Goal: Information Seeking & Learning: Learn about a topic

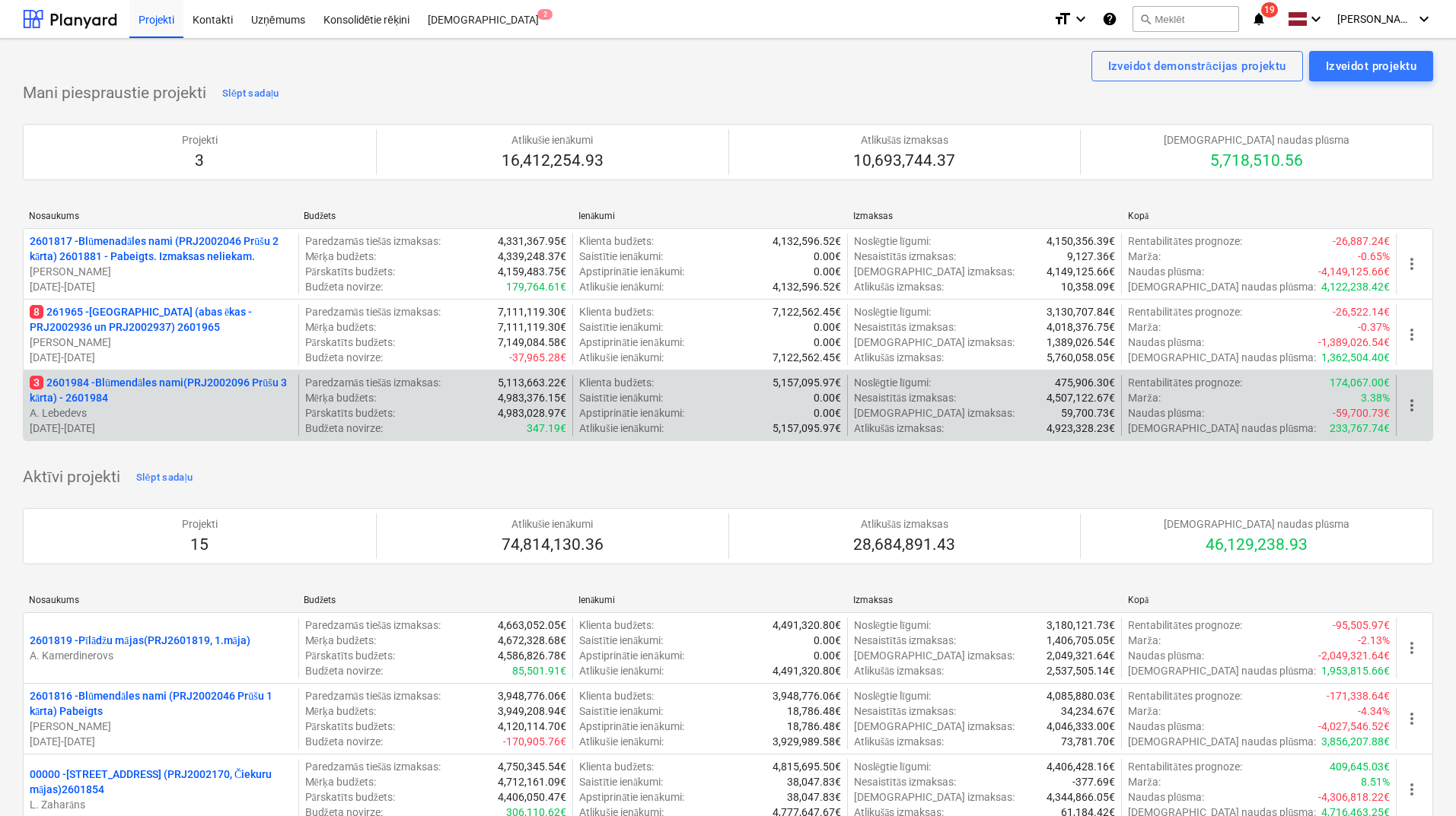
click at [174, 388] on p "3 2601984 - Blūmendāles nami(PRJ2002096 Prūšu 3 kārta) - 2601984" at bounding box center [161, 391] width 262 height 31
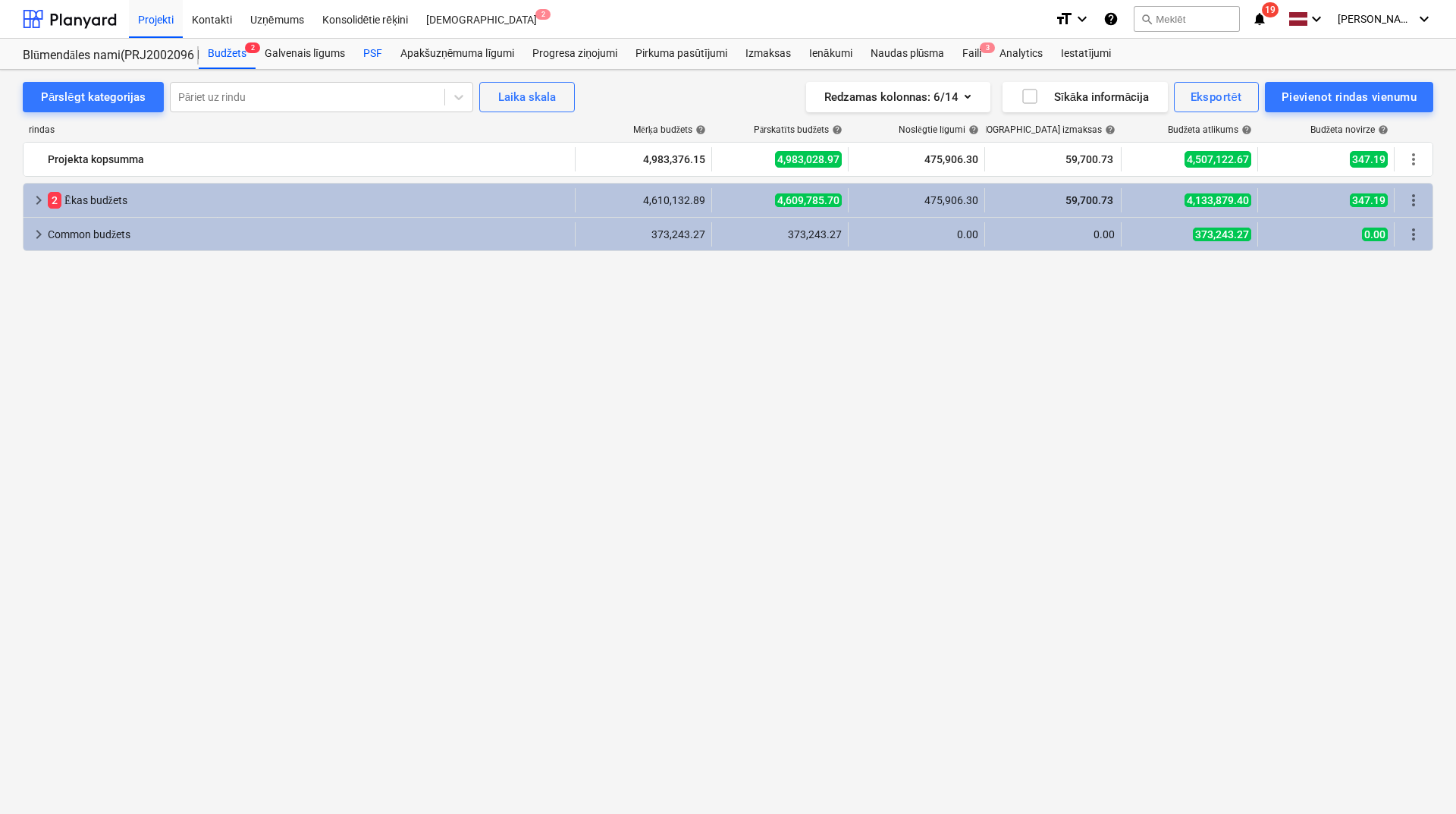
click at [371, 48] on div "PSF" at bounding box center [372, 54] width 38 height 31
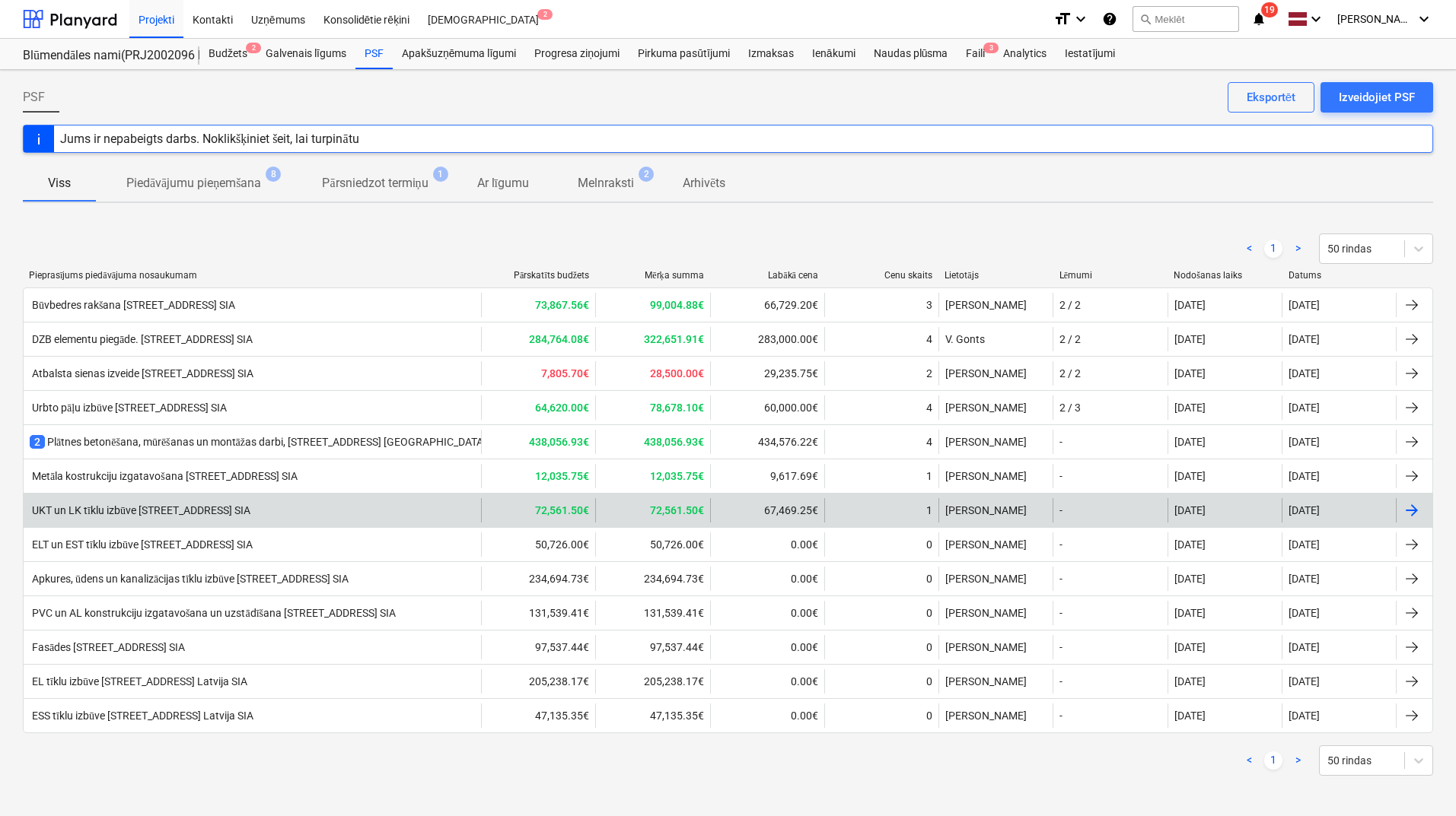
scroll to position [2, 0]
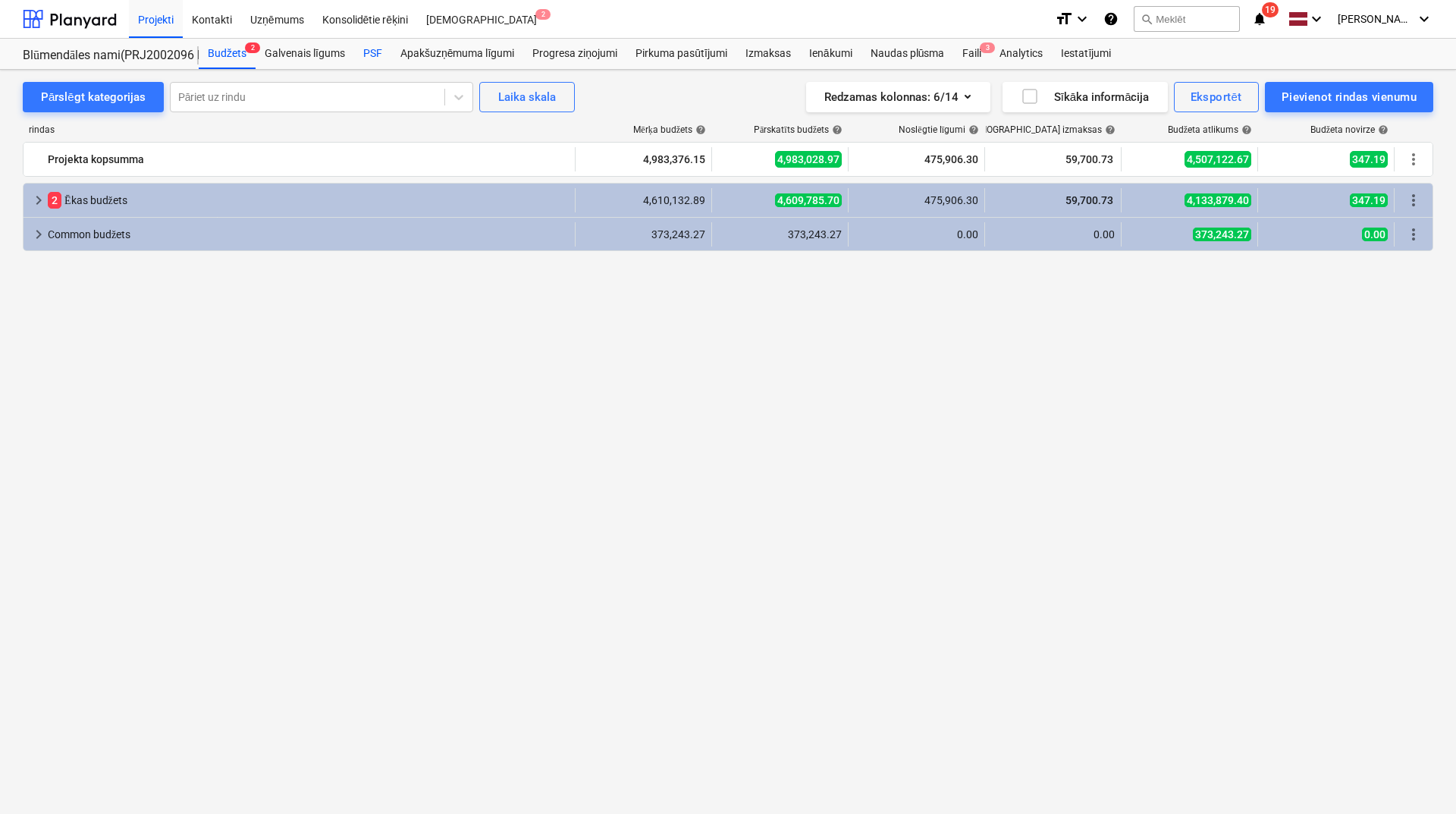
click at [365, 56] on div "PSF" at bounding box center [372, 54] width 38 height 31
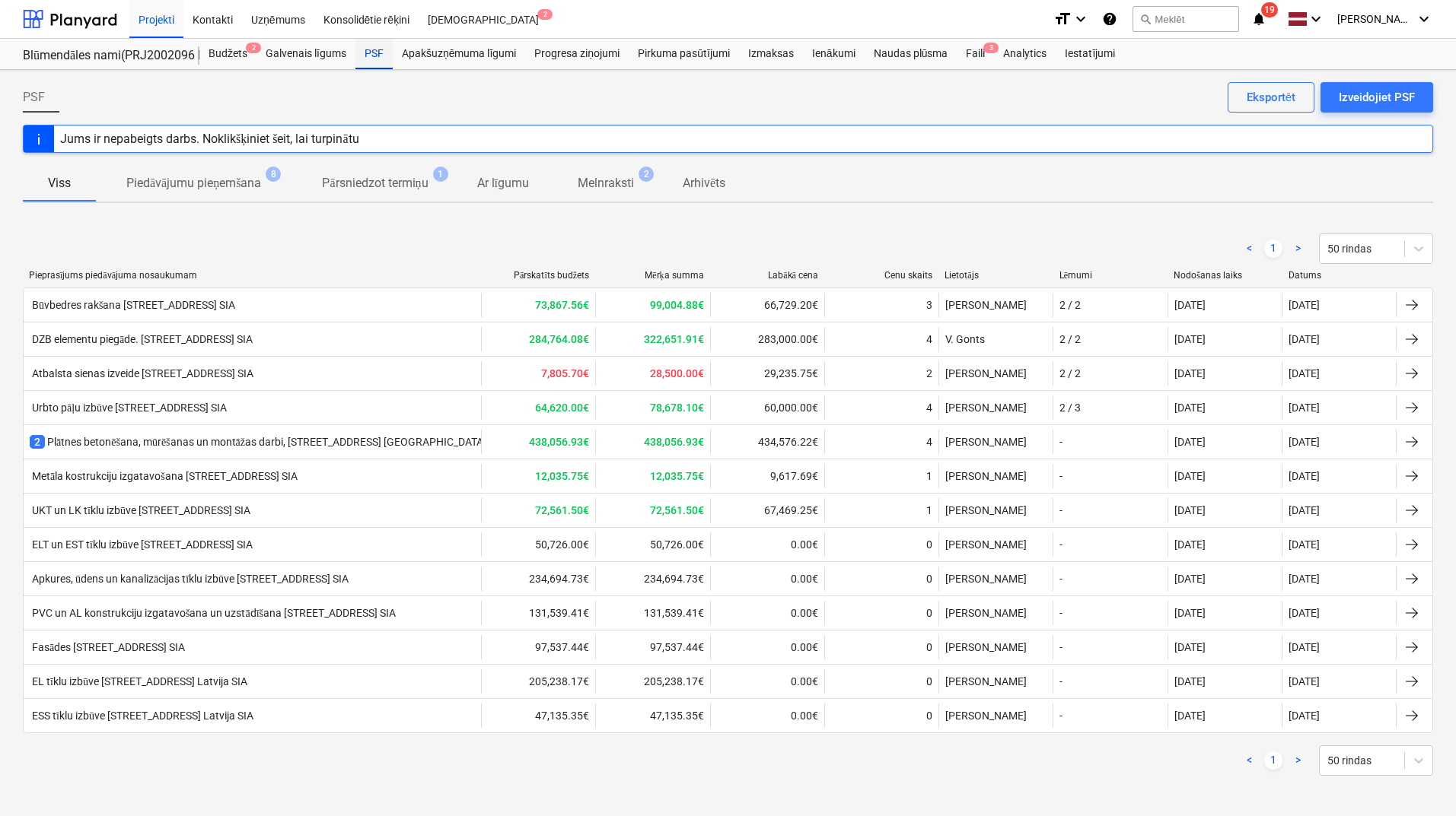
click at [381, 59] on div "PSF" at bounding box center [373, 54] width 38 height 31
click at [67, 13] on div at bounding box center [70, 18] width 95 height 38
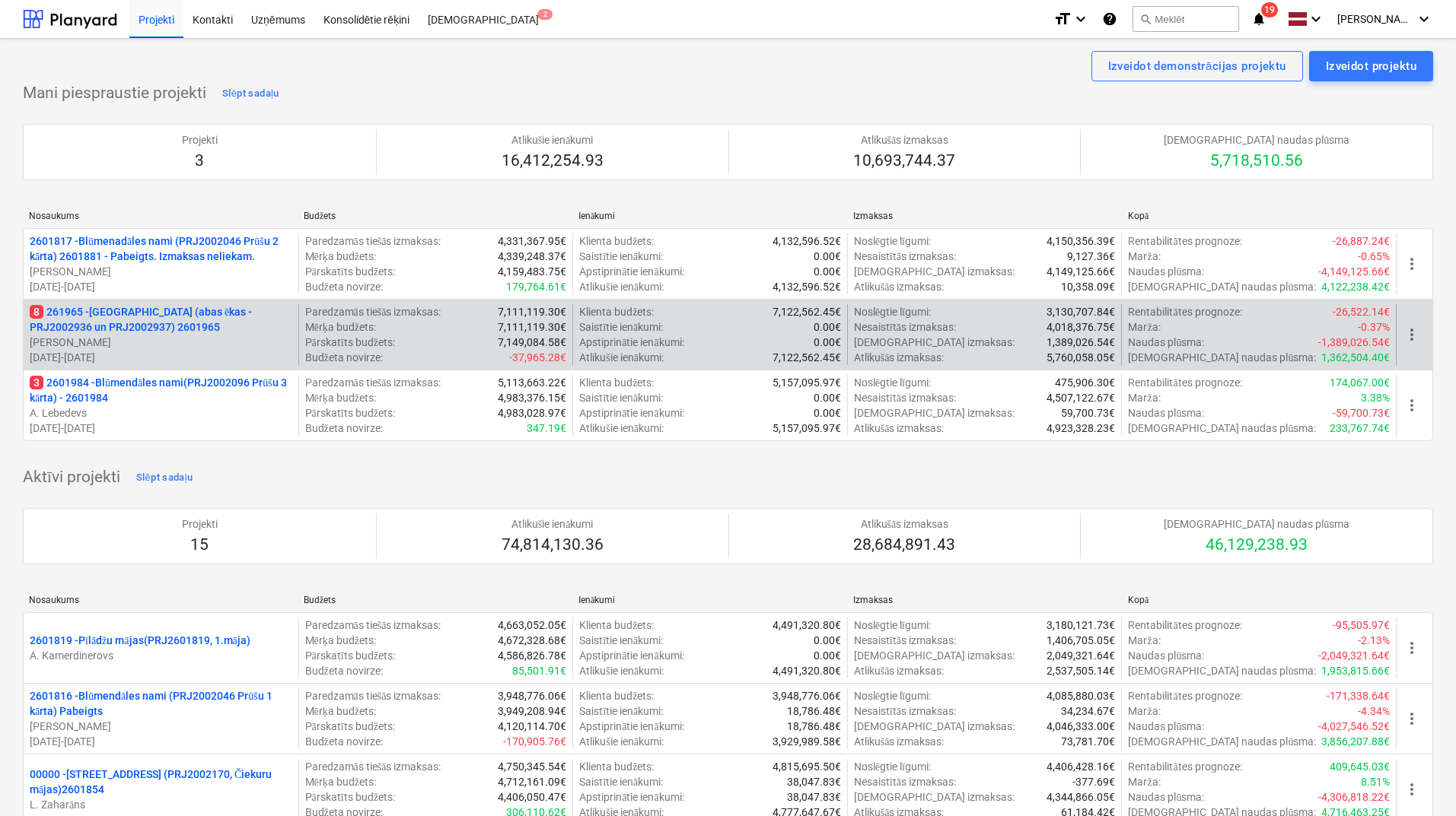
click at [211, 315] on p "8 261965 - [GEOGRAPHIC_DATA] (abas ēkas - PRJ2002936 un PRJ2002937) 2601965" at bounding box center [161, 319] width 262 height 31
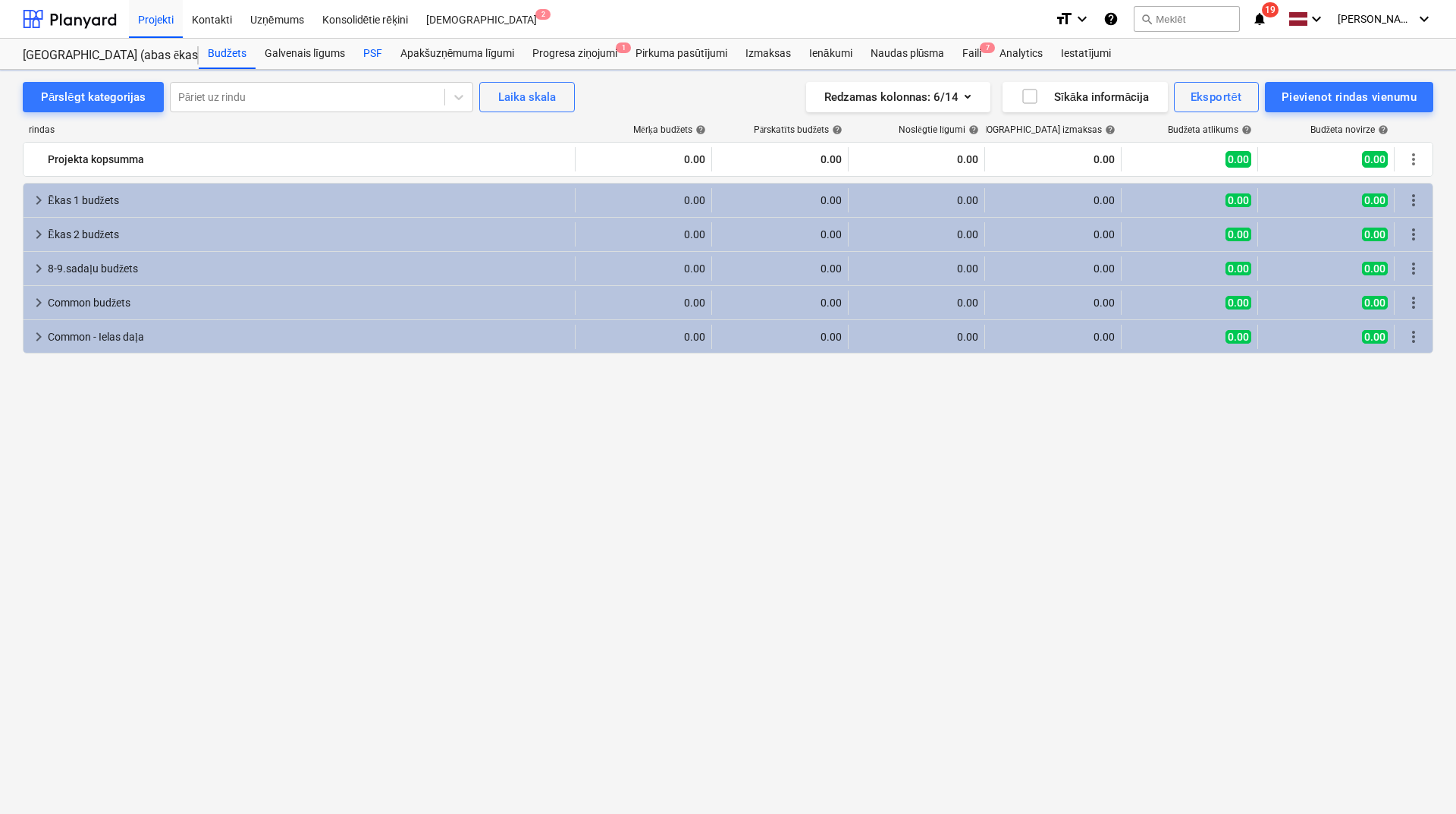
click at [376, 58] on div "PSF" at bounding box center [372, 54] width 38 height 31
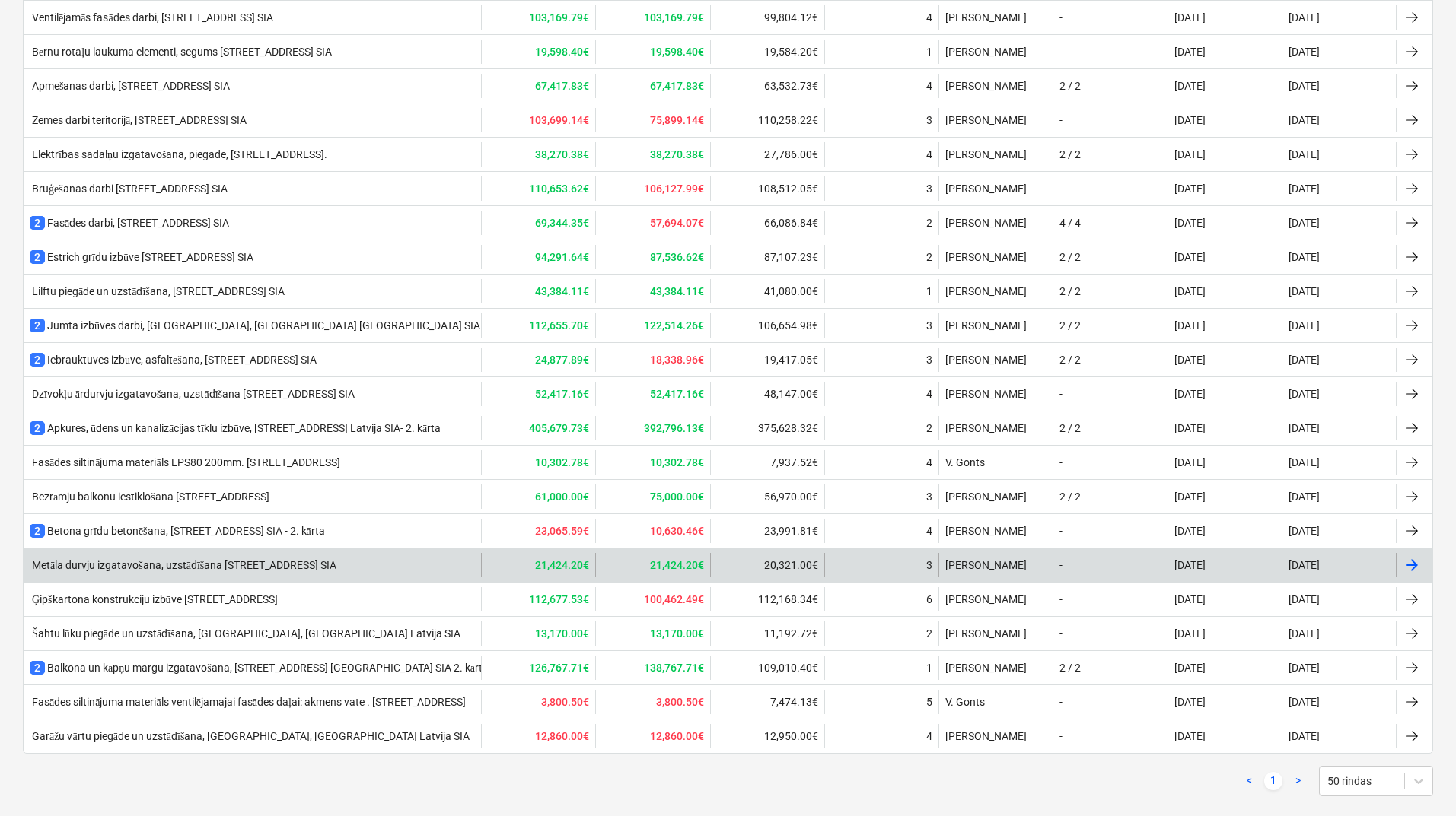
scroll to position [823, 0]
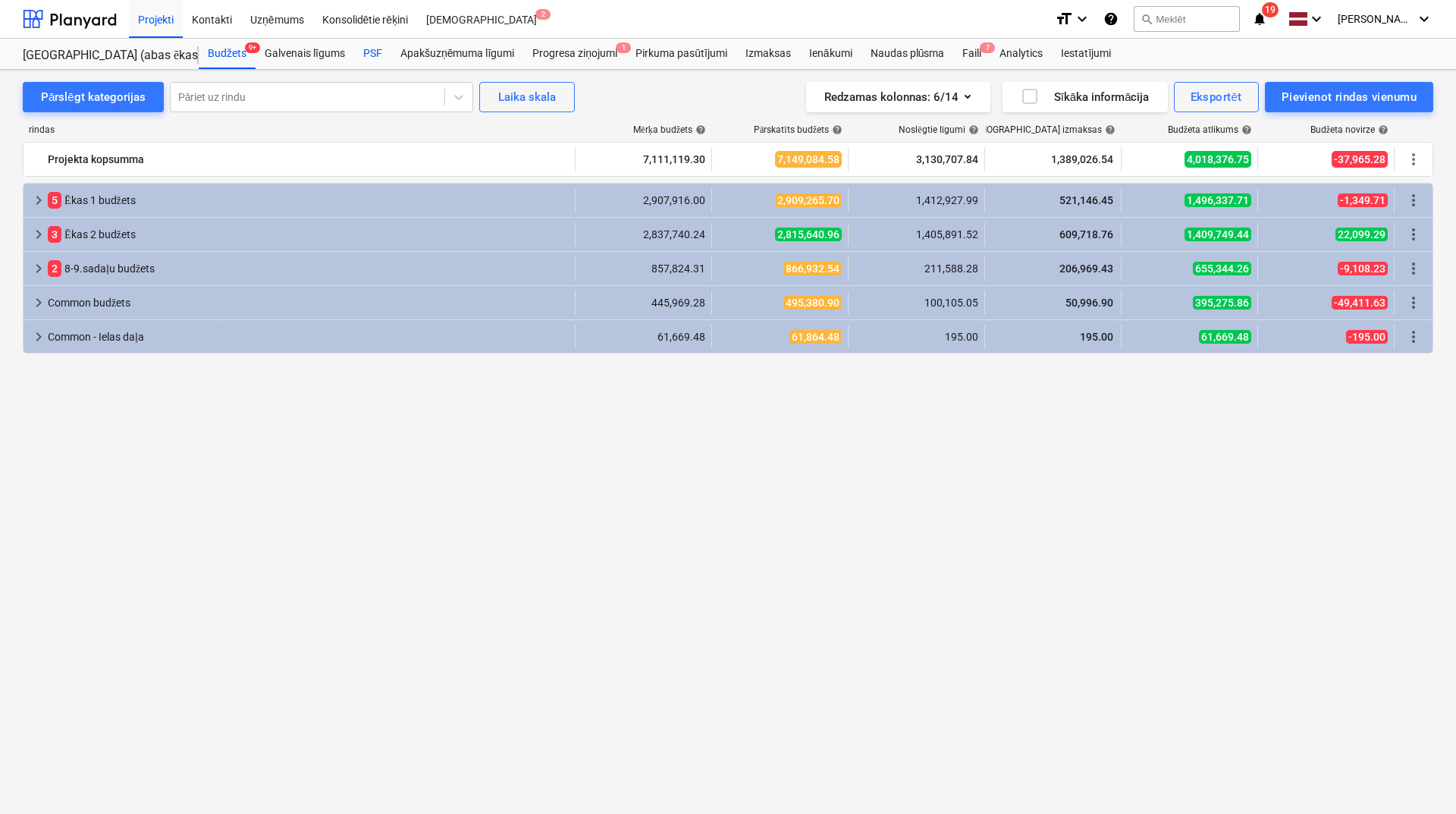
click at [371, 51] on div "PSF" at bounding box center [372, 54] width 38 height 31
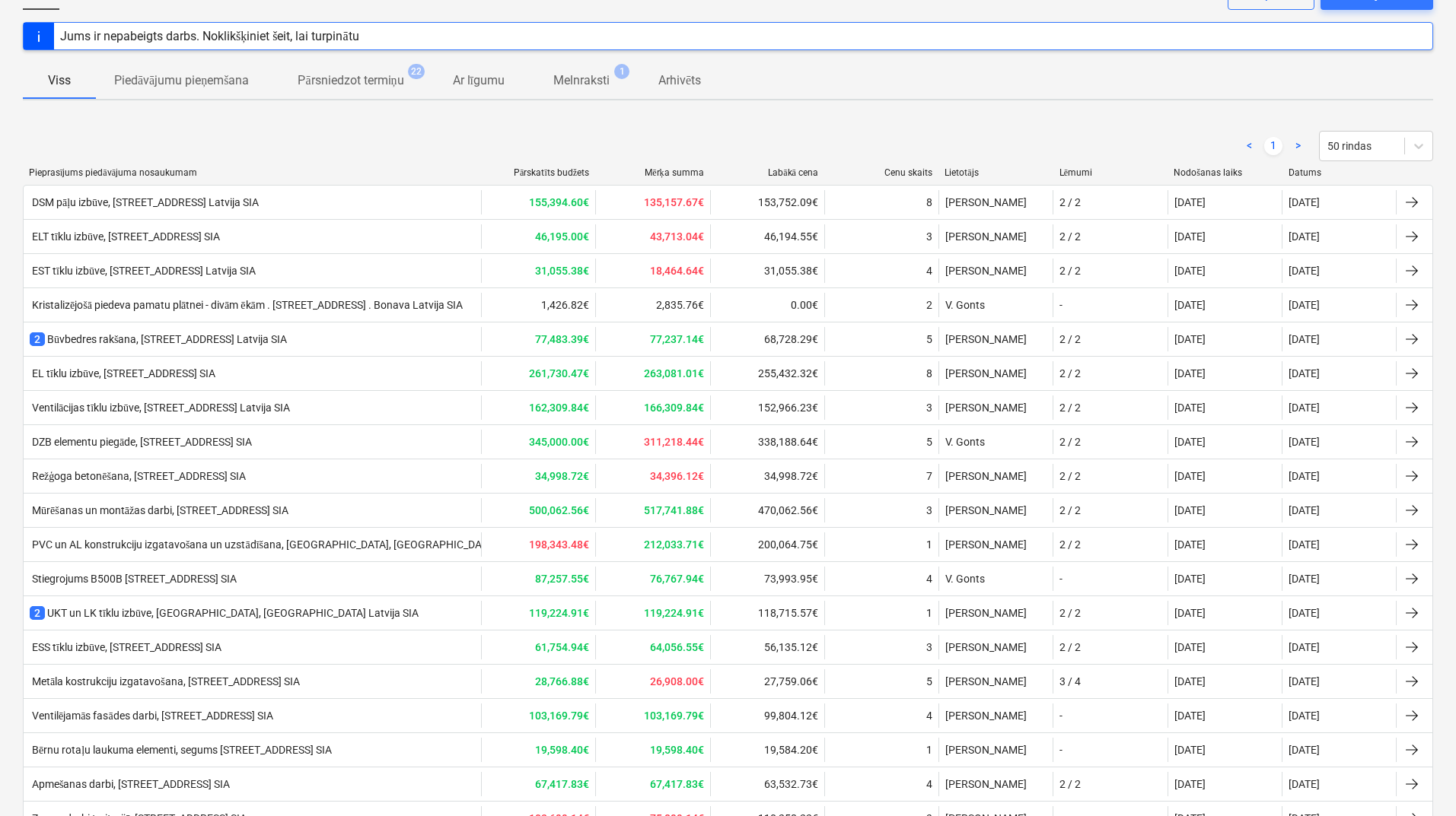
scroll to position [101, 0]
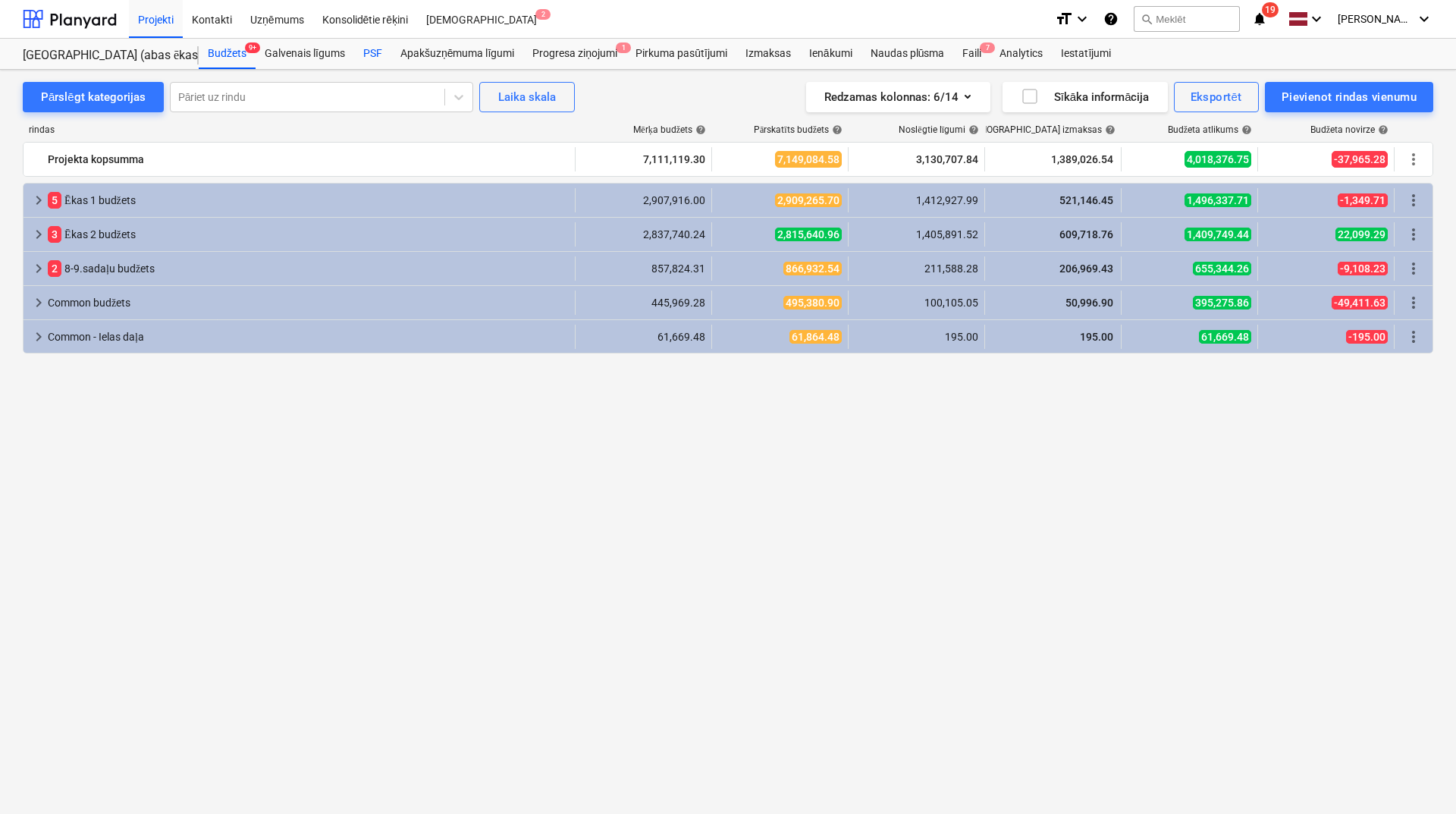
click at [379, 46] on div "PSF" at bounding box center [372, 54] width 38 height 31
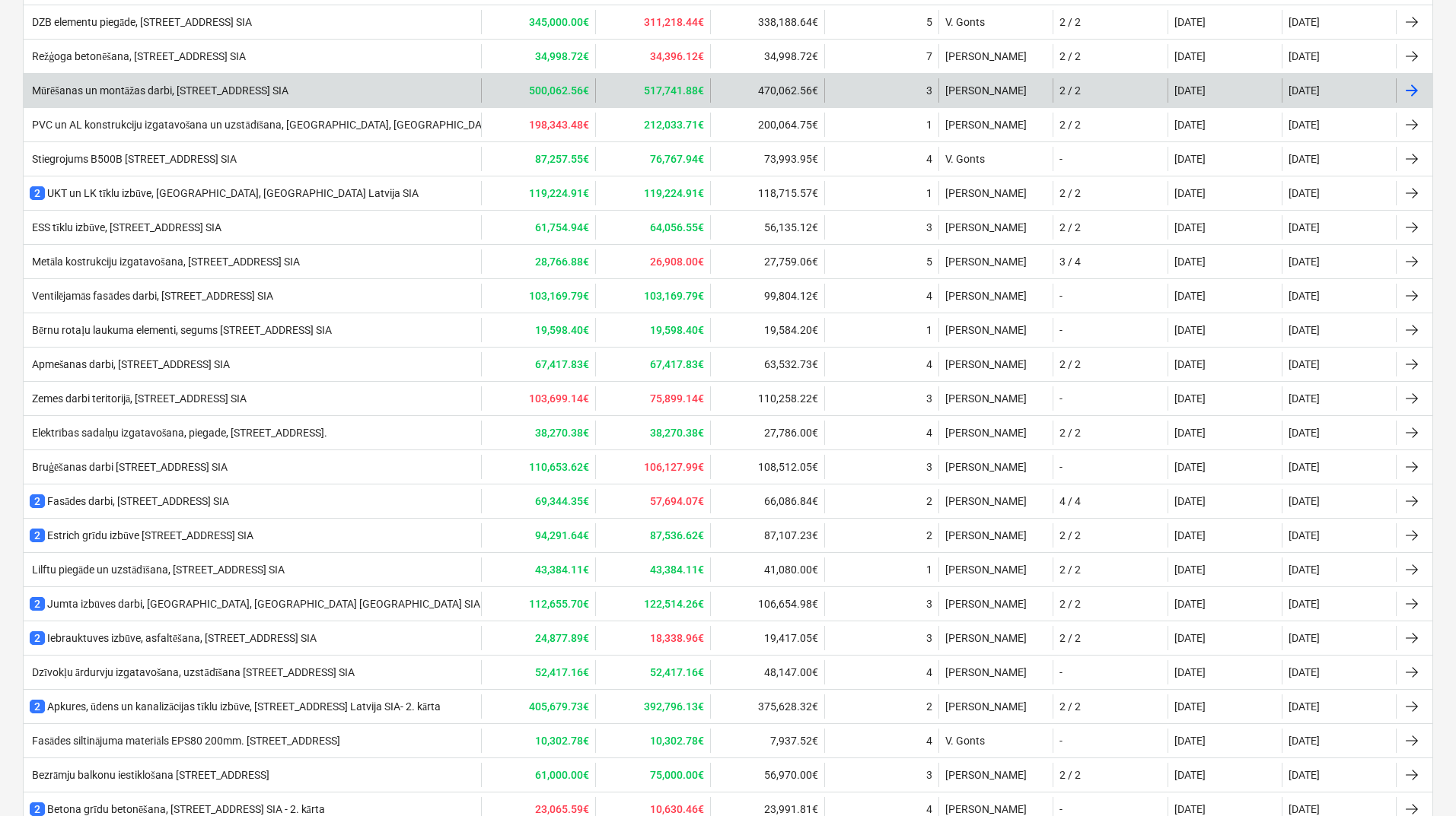
scroll to position [315, 0]
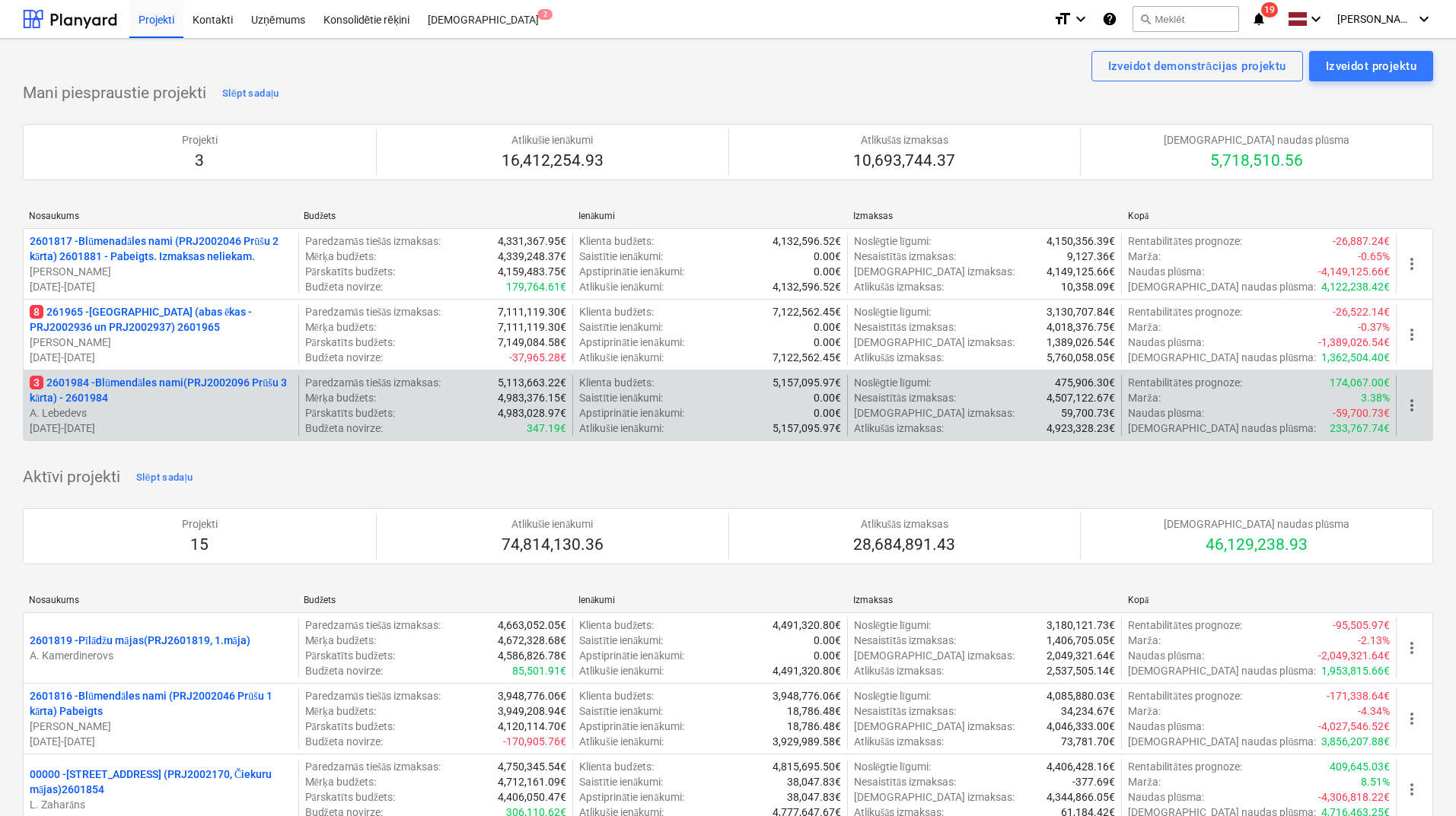
click at [150, 395] on p "3 2601984 - Blūmendāles nami(PRJ2002096 Prūšu 3 kārta) - 2601984" at bounding box center [161, 391] width 262 height 31
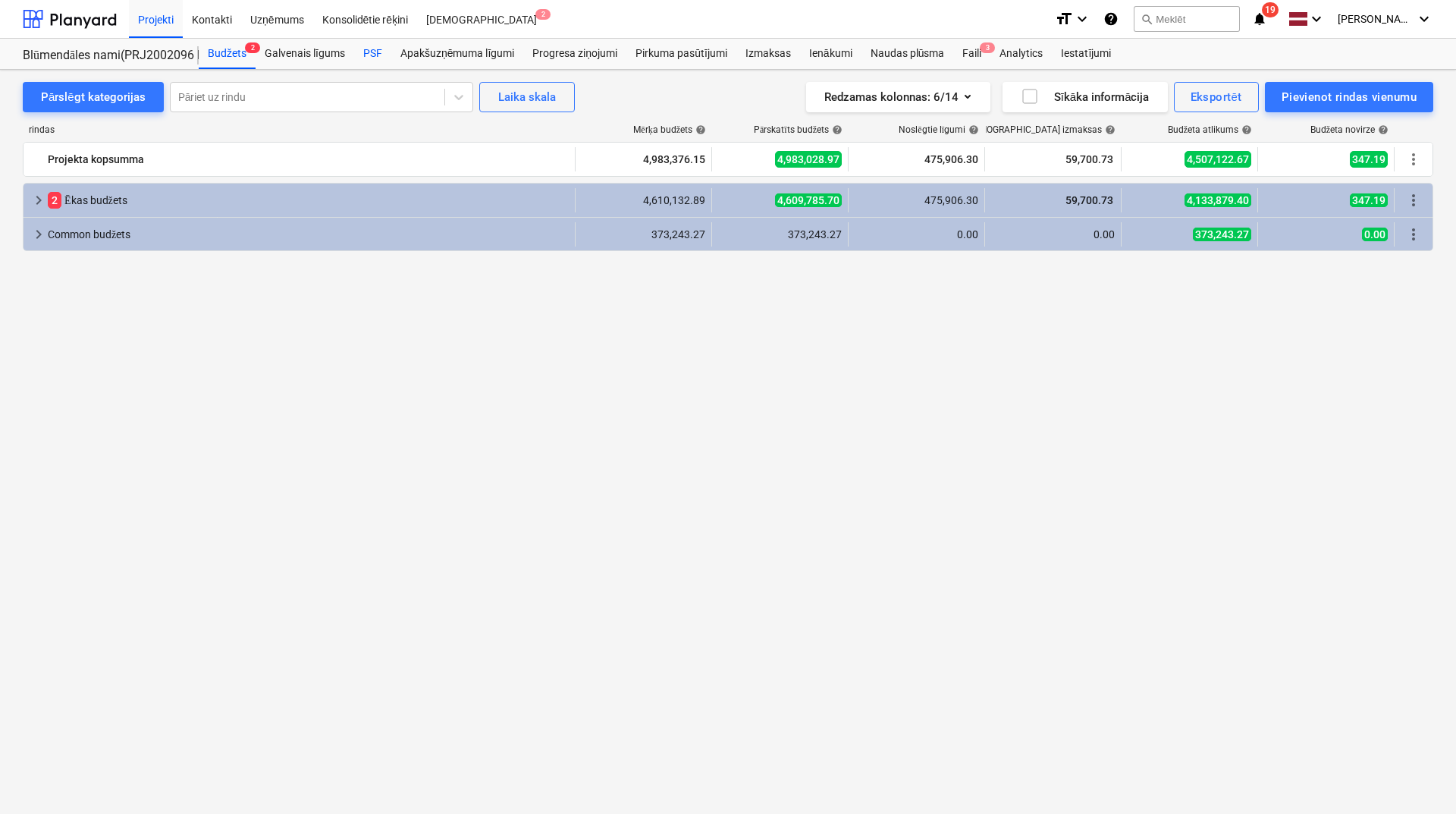
click at [368, 56] on div "PSF" at bounding box center [372, 54] width 38 height 31
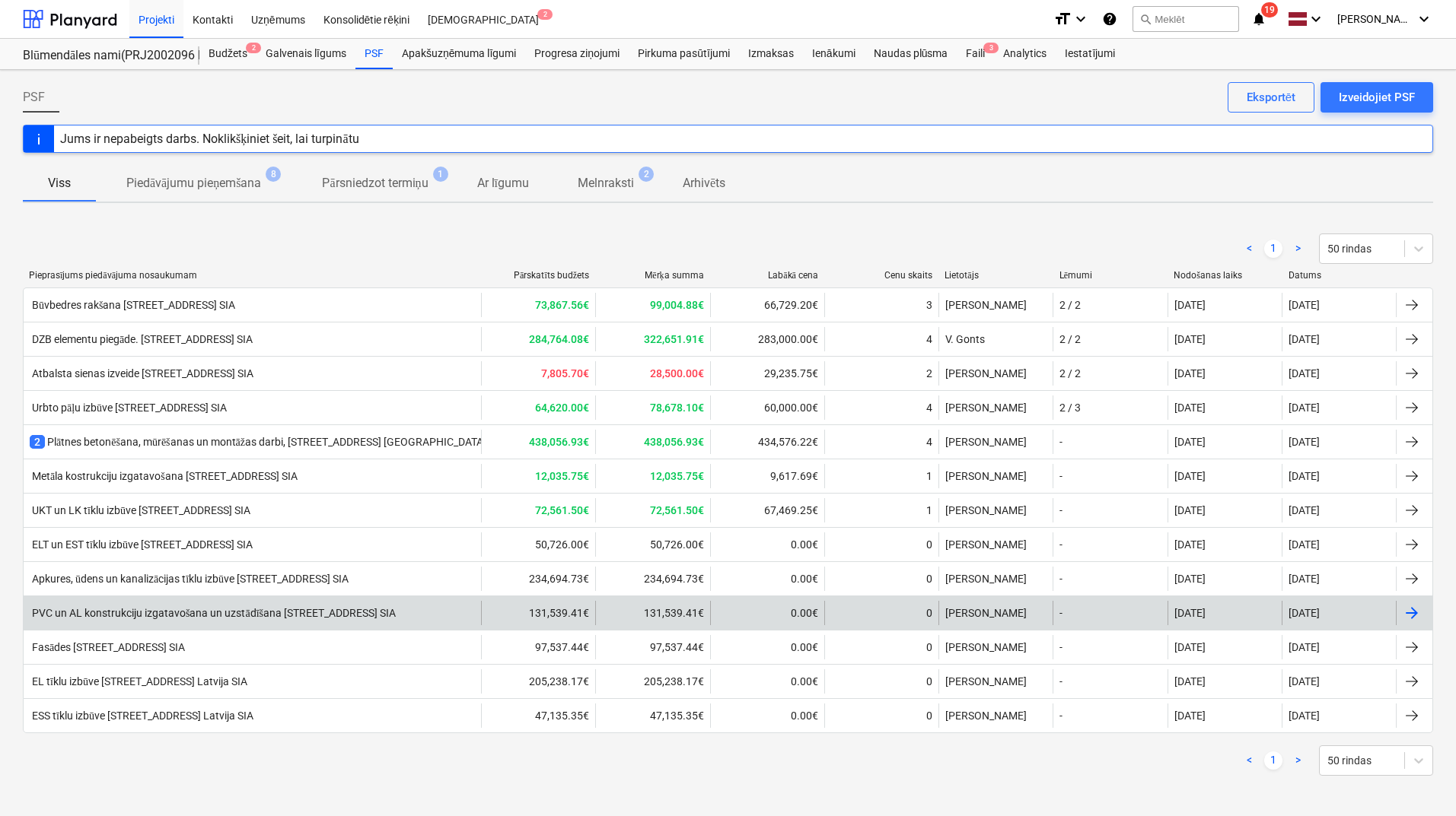
click at [34, 613] on div "PVC un AL konstrukciju izgatavošana un uzstādīšana [STREET_ADDRESS] SIA" at bounding box center [212, 612] width 366 height 13
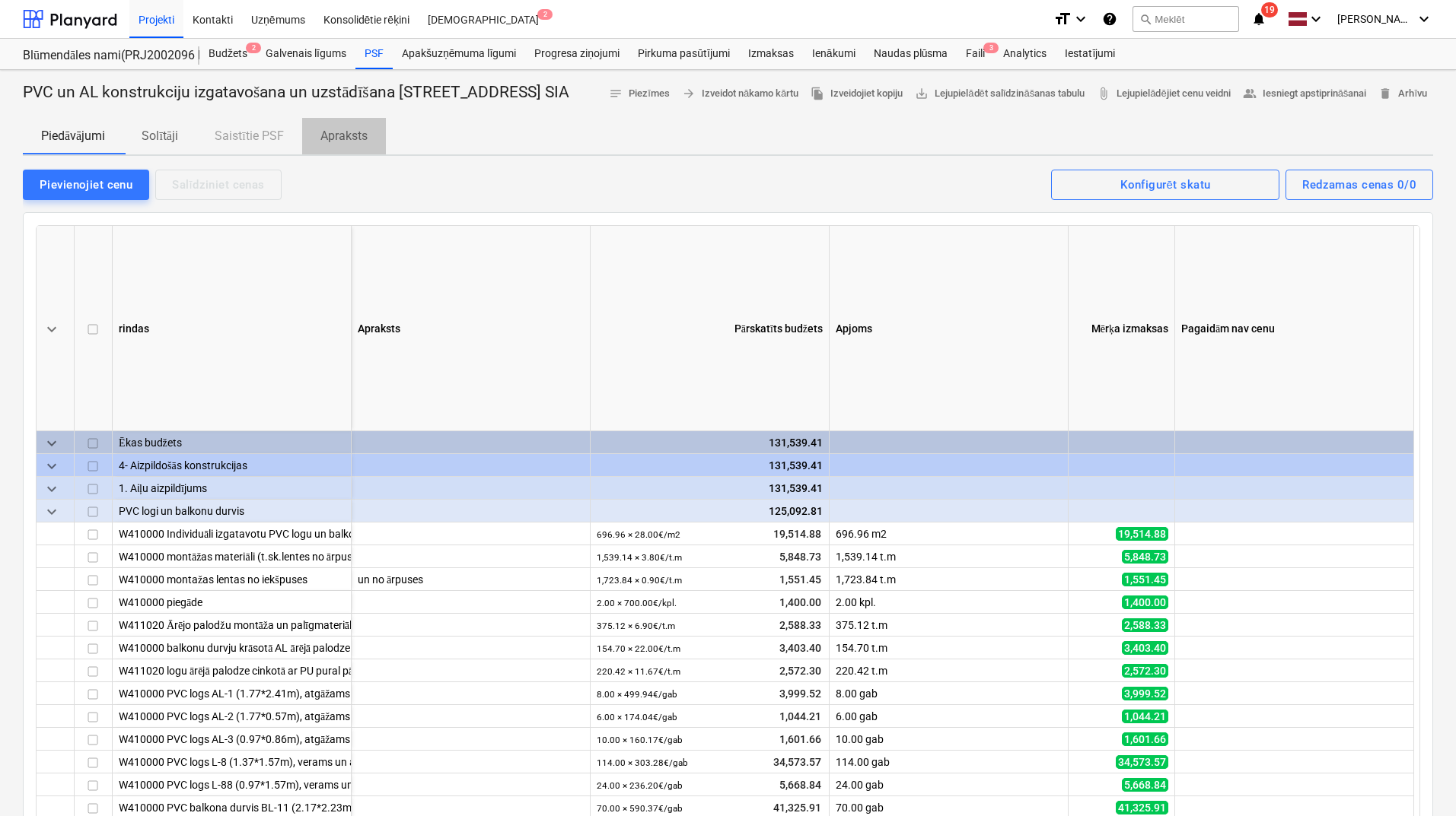
click at [342, 146] on p "Apraksts" at bounding box center [343, 136] width 47 height 18
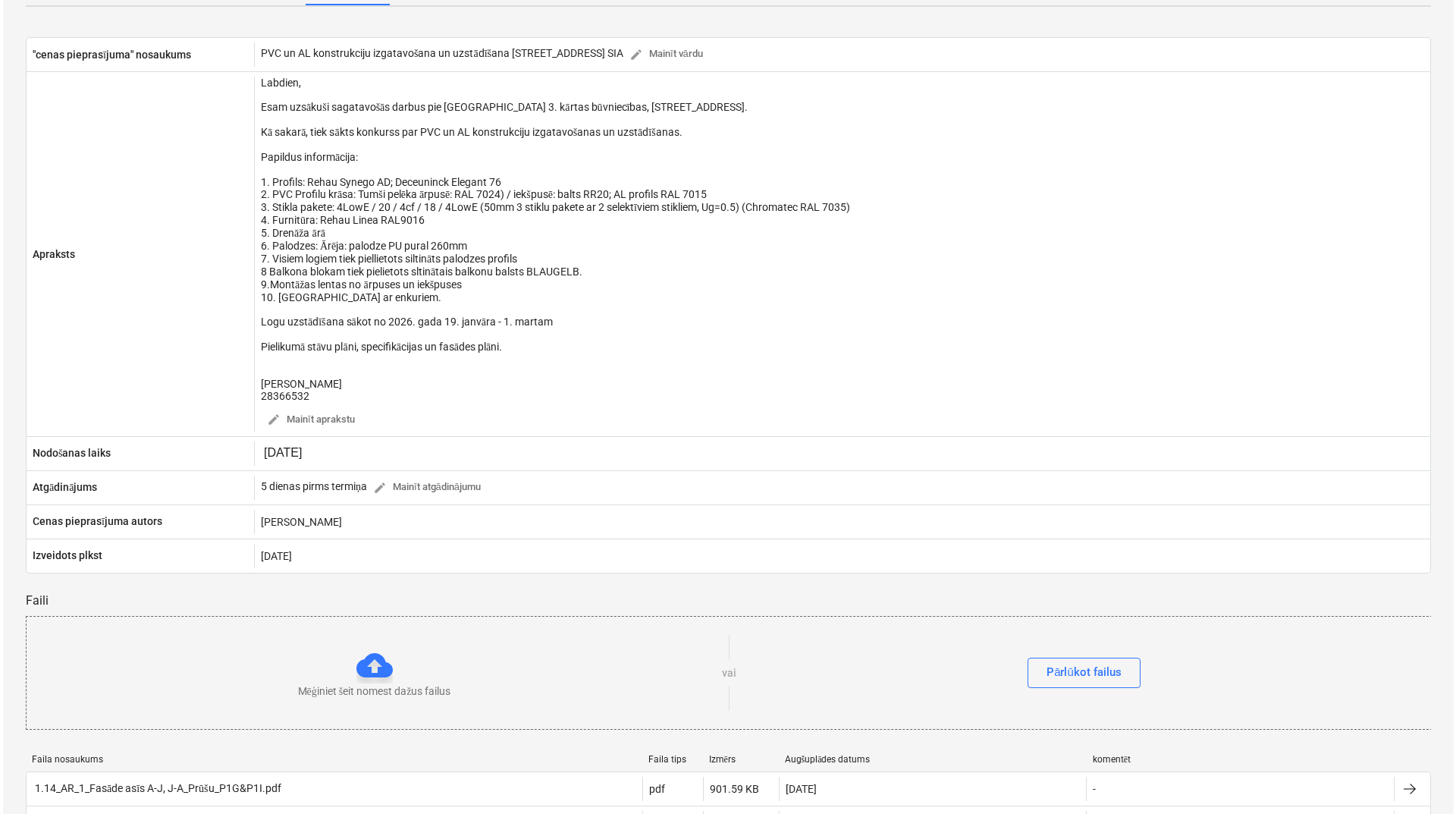
scroll to position [708, 0]
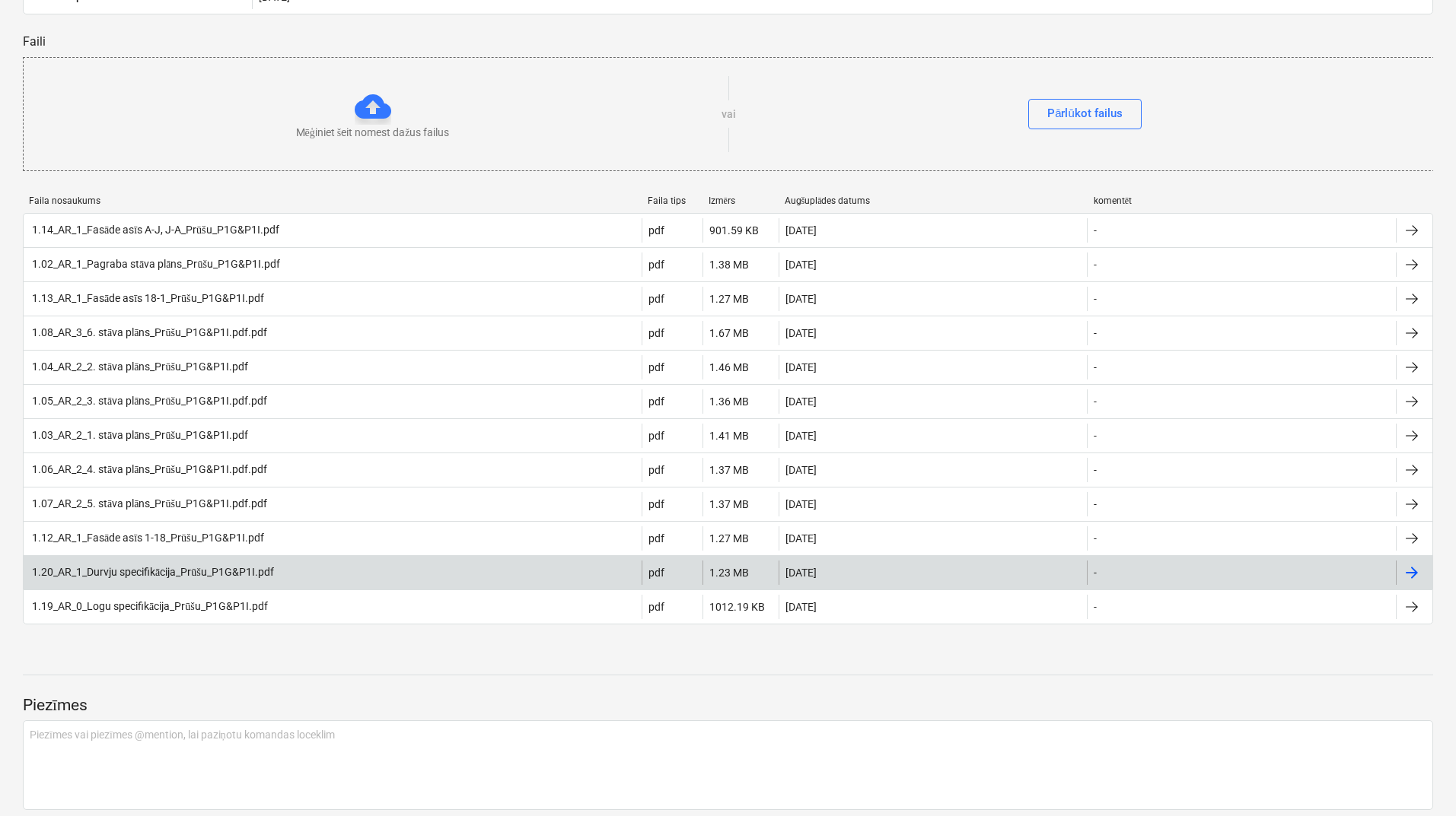
click at [154, 579] on div "1.20_AR_1_Durvju specifikācija_Prūšu_P1G&P1I.pdf" at bounding box center [151, 572] width 244 height 13
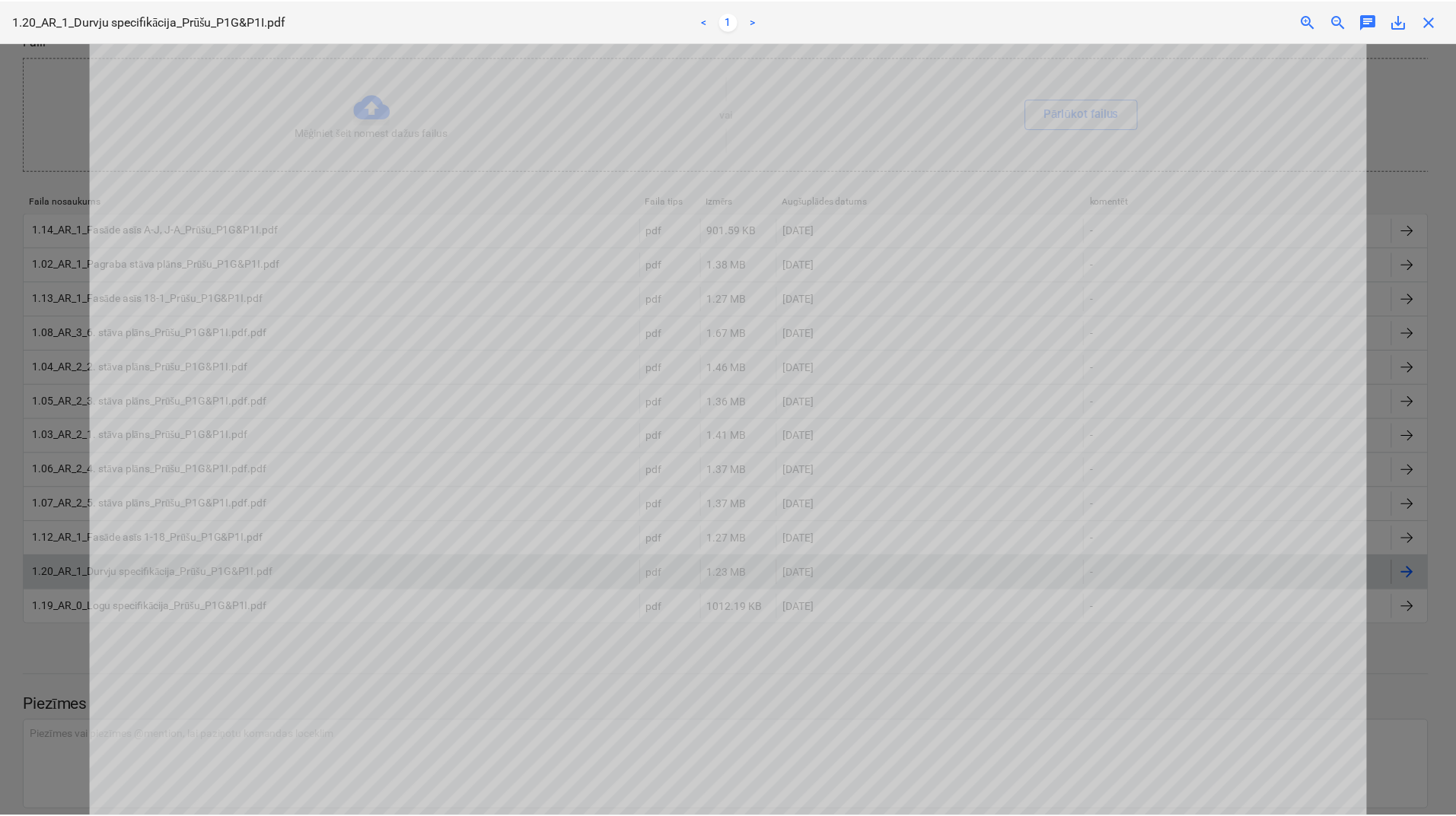
scroll to position [0, 0]
click at [1436, 20] on span "close" at bounding box center [1434, 21] width 18 height 18
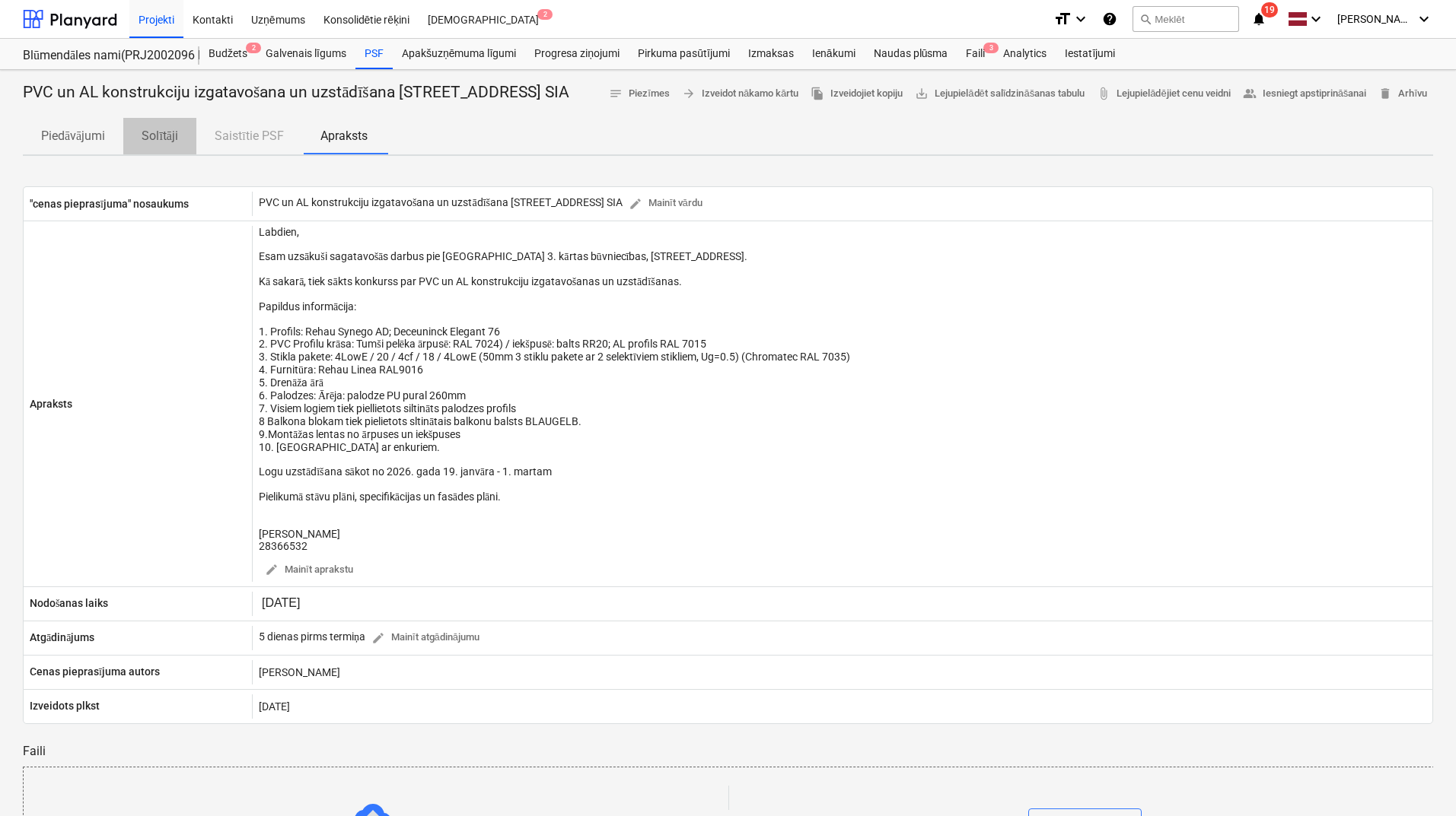
click at [169, 146] on p "Solītāji" at bounding box center [160, 136] width 37 height 18
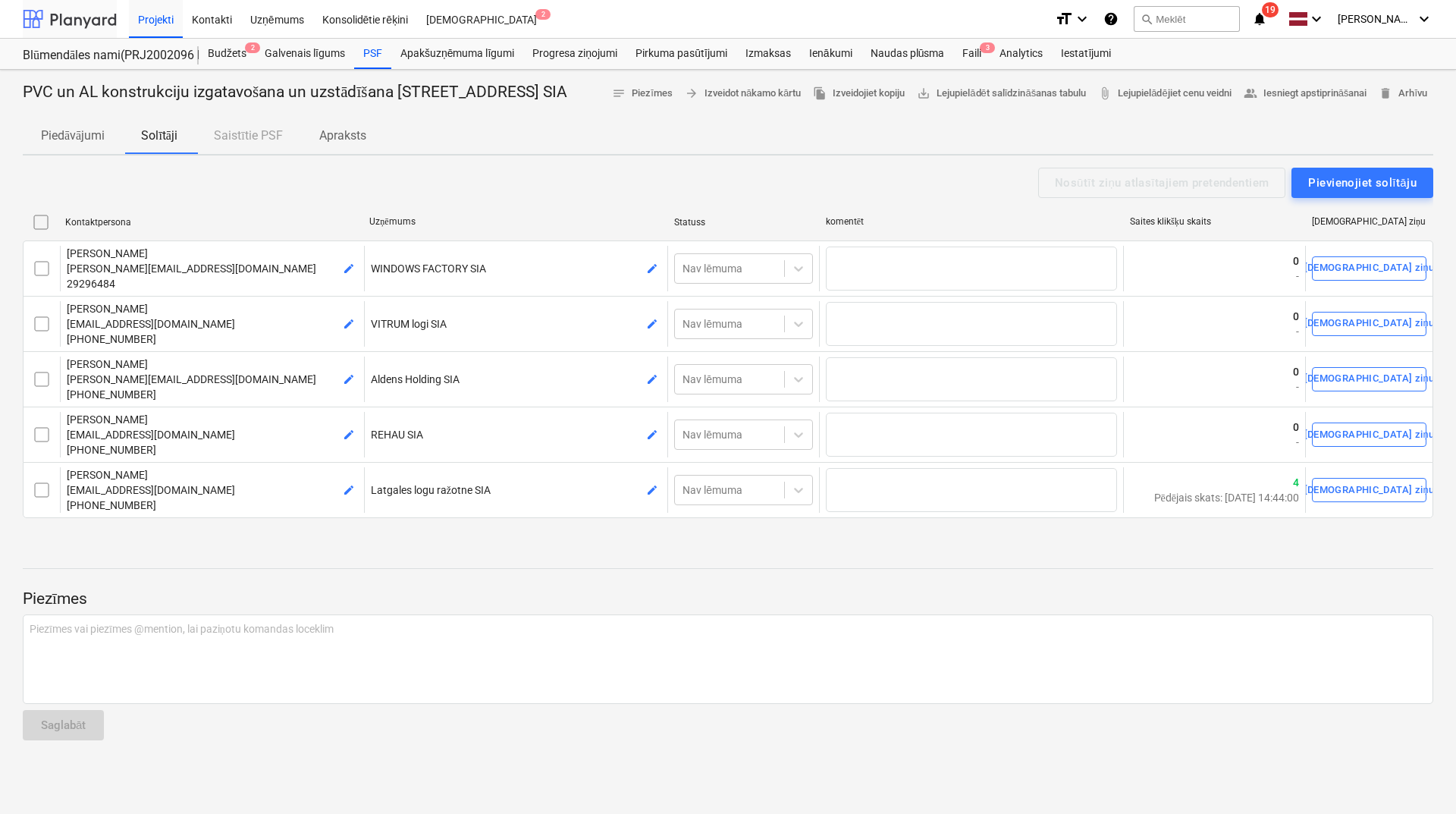
click at [77, 17] on div at bounding box center [70, 18] width 94 height 38
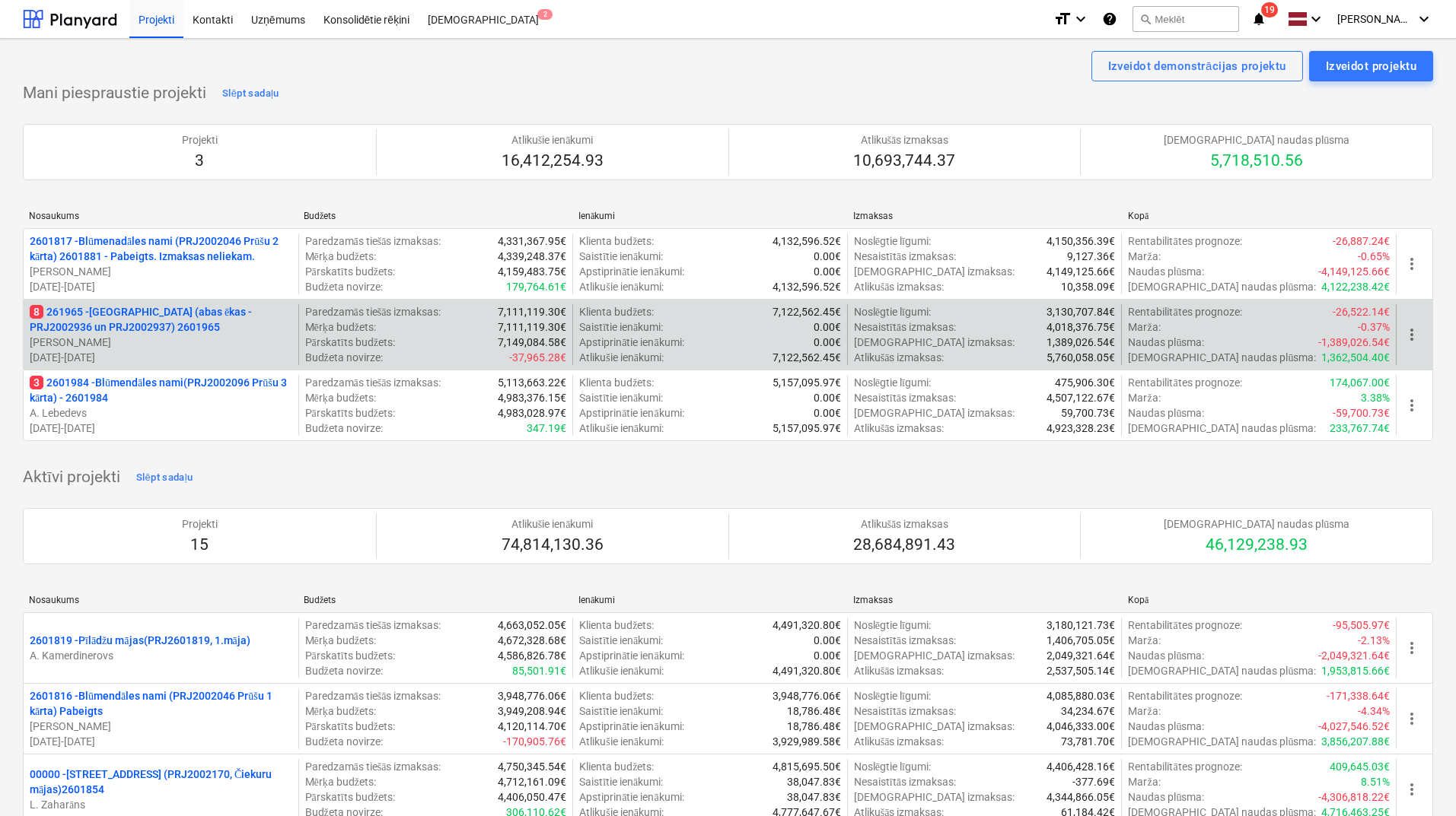
click at [168, 326] on p "8 261965 - [GEOGRAPHIC_DATA] (abas ēkas - PRJ2002936 un PRJ2002937) 2601965" at bounding box center [161, 319] width 262 height 31
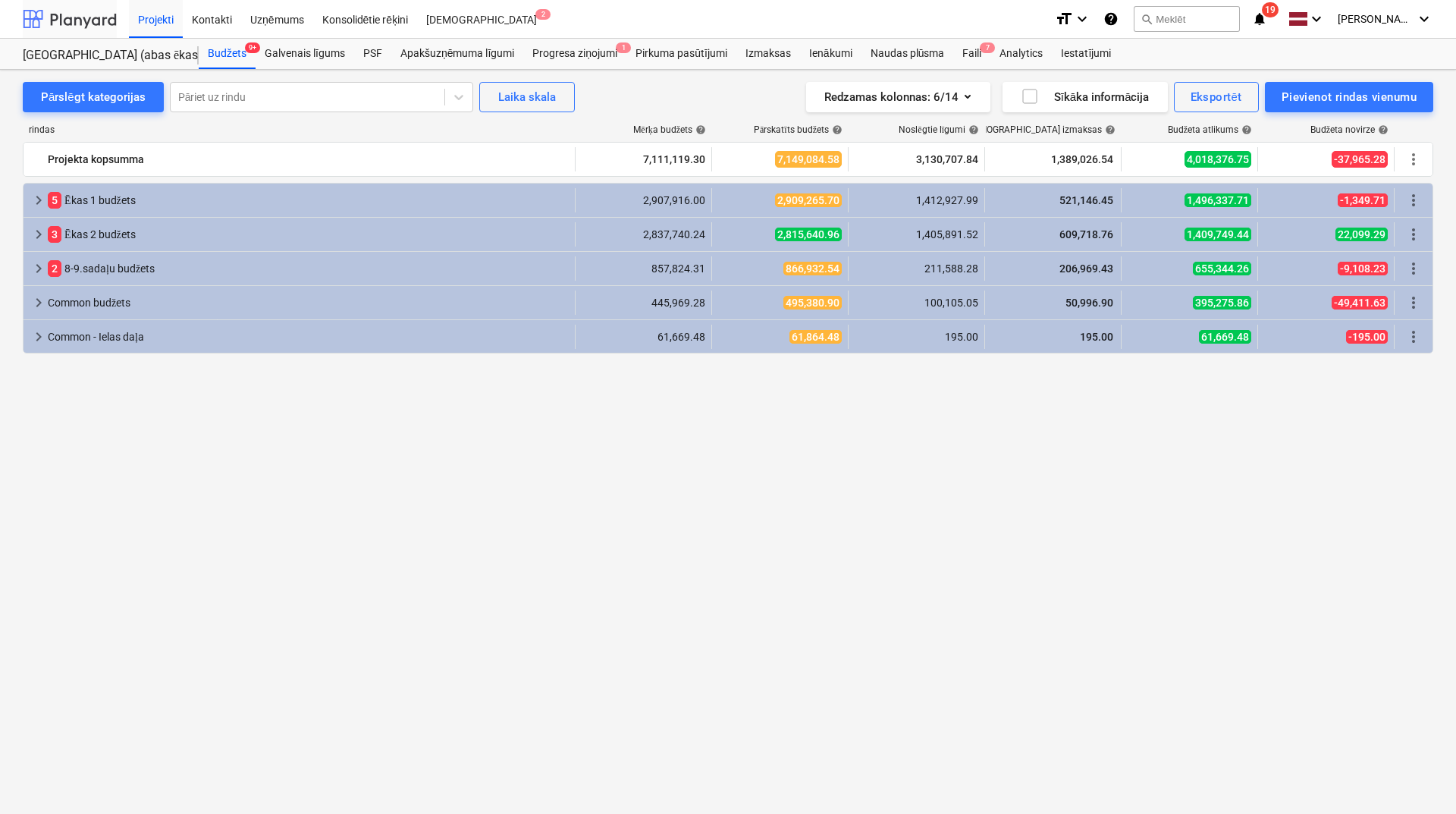
click at [111, 16] on div at bounding box center [70, 18] width 94 height 38
